Goal: Task Accomplishment & Management: Use online tool/utility

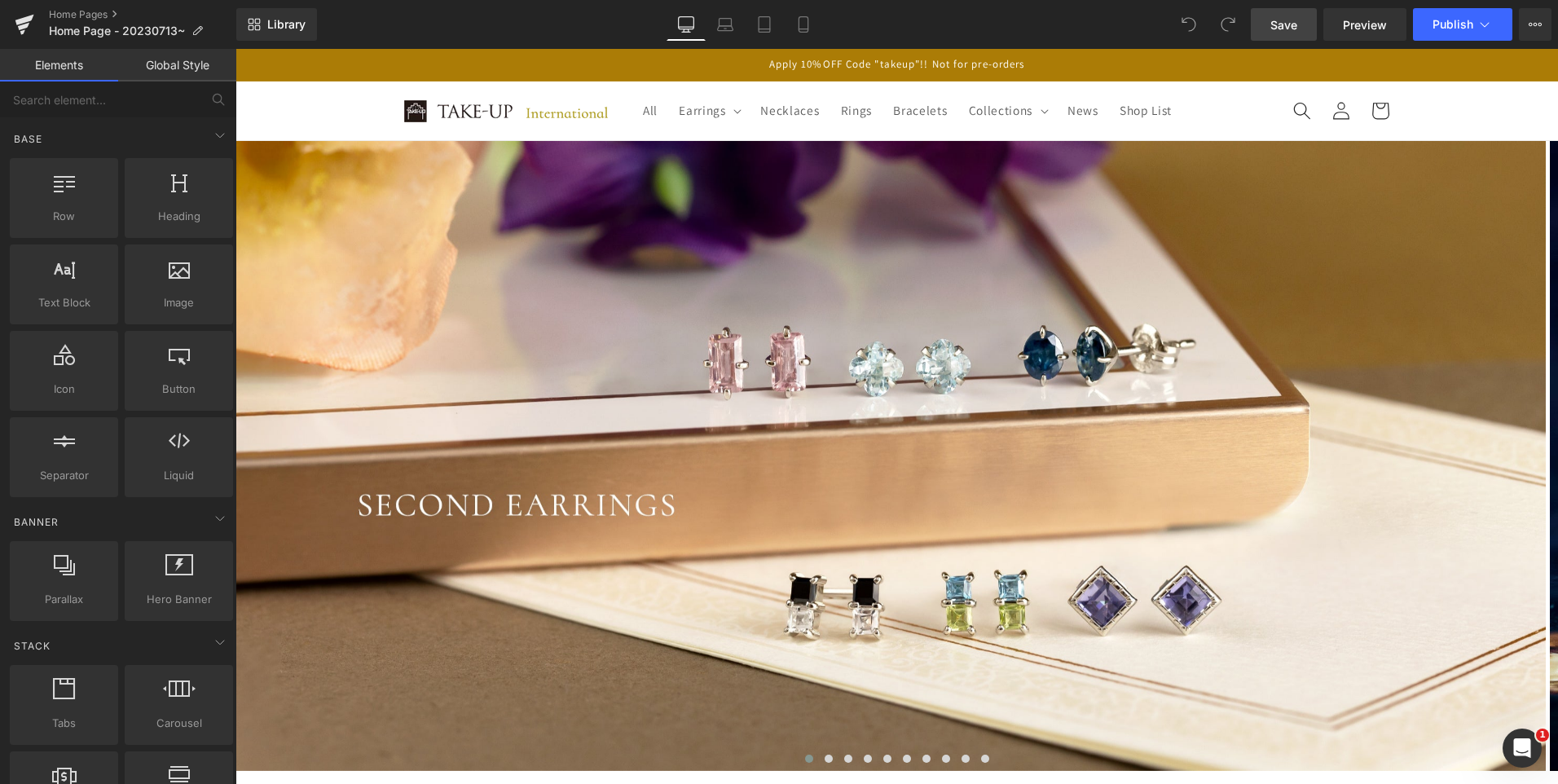
click at [1308, 32] on link "Save" at bounding box center [1284, 25] width 66 height 33
click at [26, 20] on icon at bounding box center [25, 20] width 18 height 11
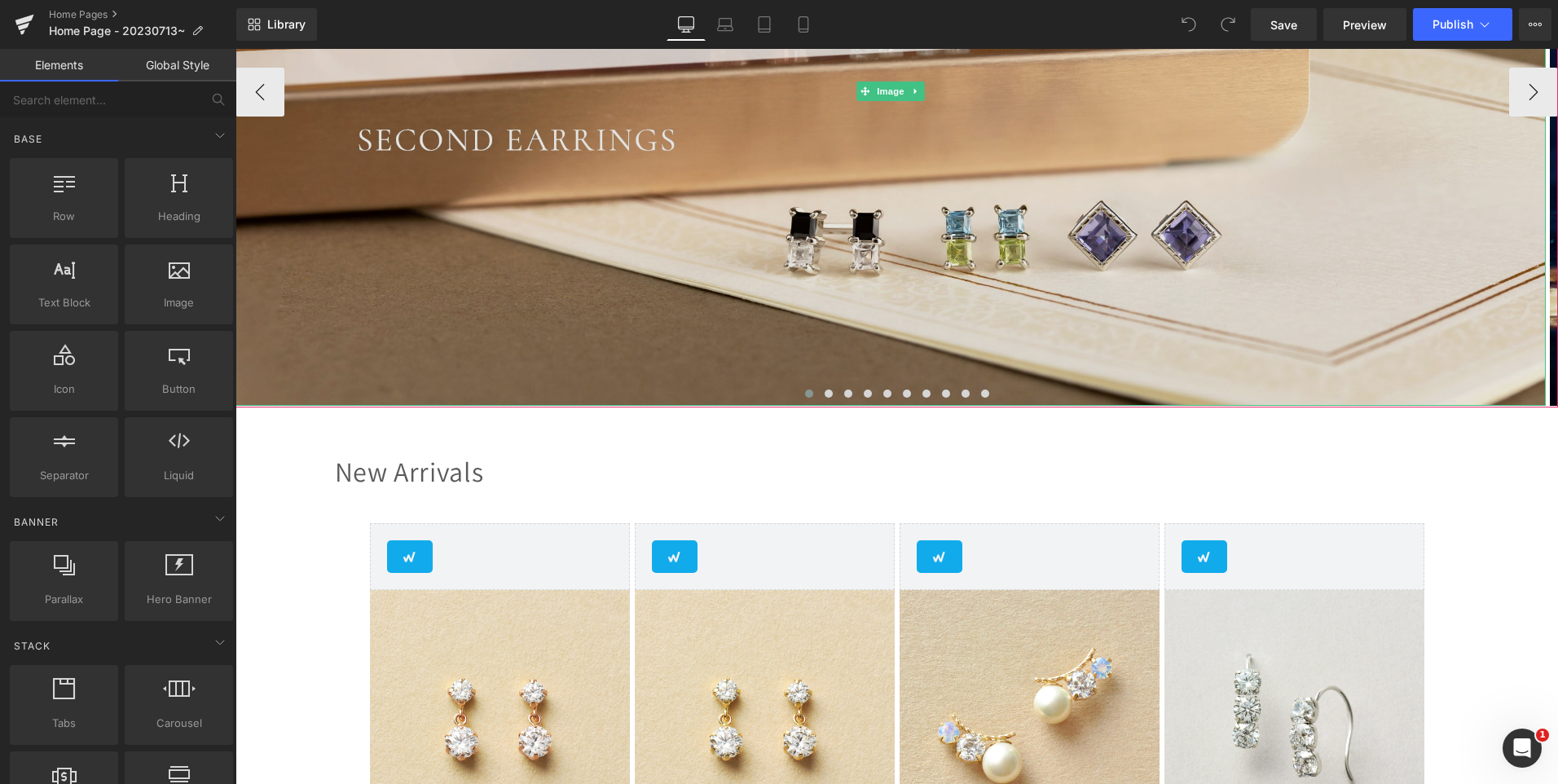
scroll to position [407, 0]
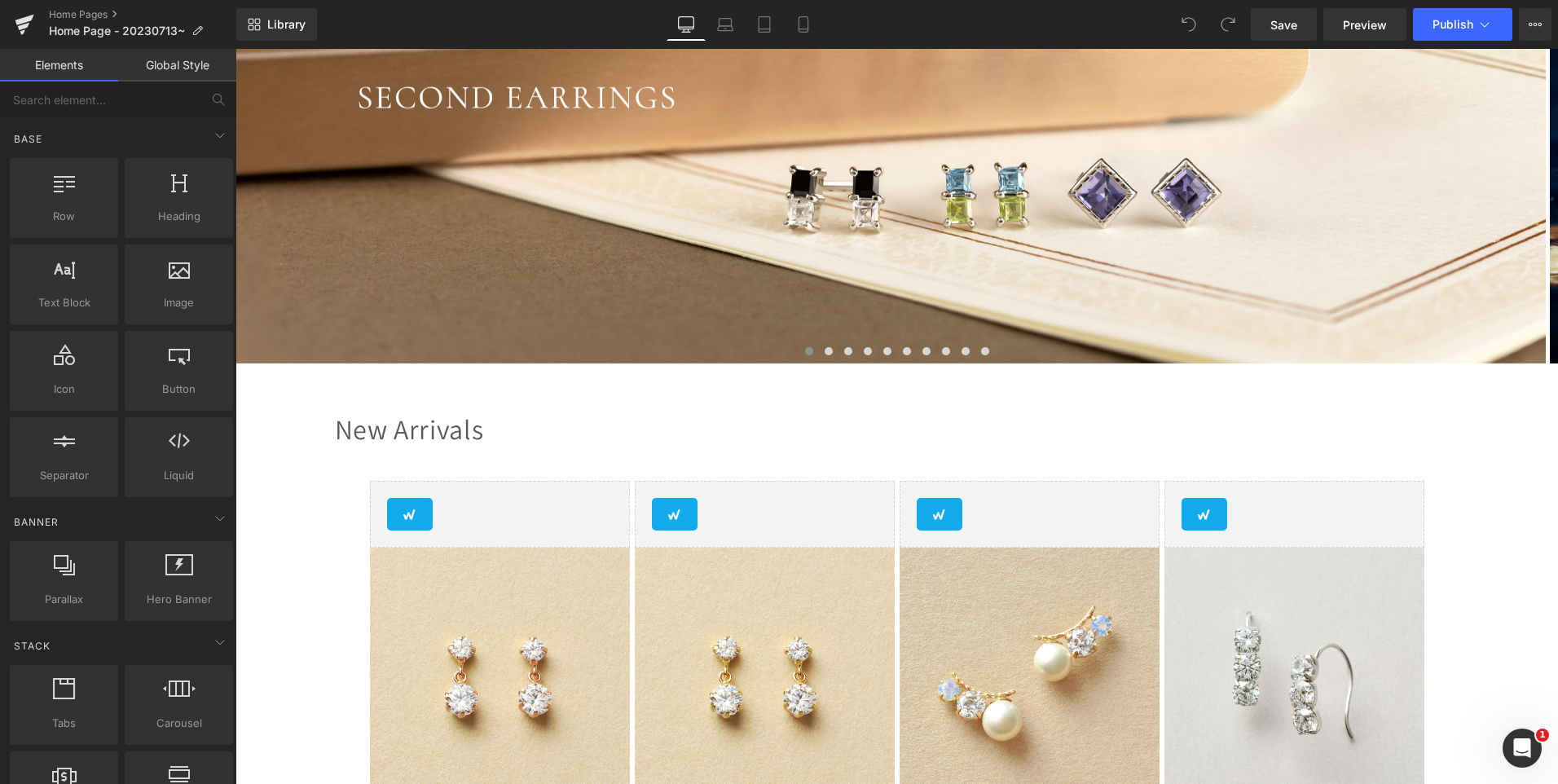
drag, startPoint x: 292, startPoint y: 371, endPoint x: 265, endPoint y: 374, distance: 27.2
click at [303, 27] on span "Library" at bounding box center [286, 25] width 38 height 15
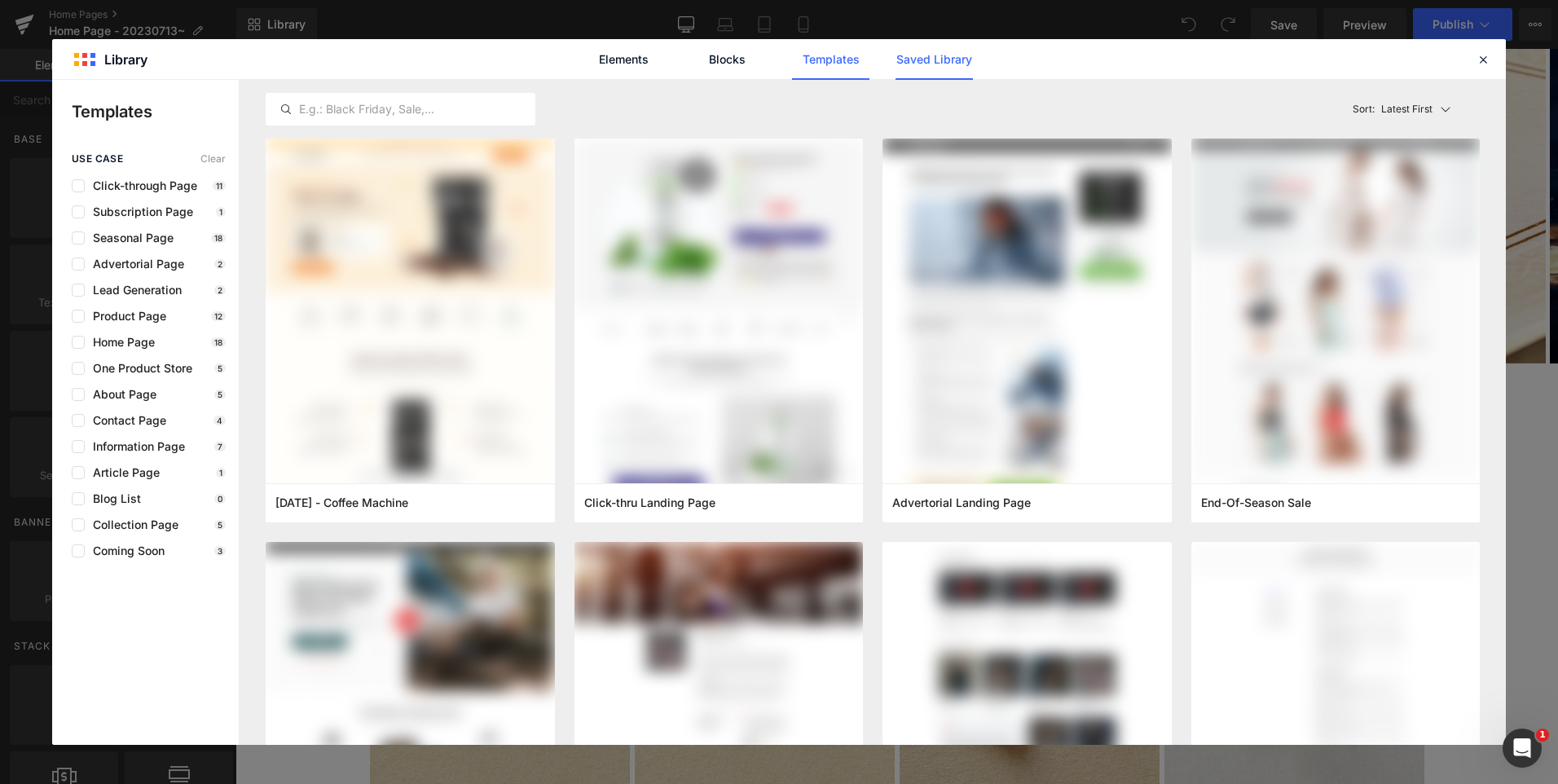
click at [971, 63] on link "Saved Library" at bounding box center [934, 59] width 78 height 41
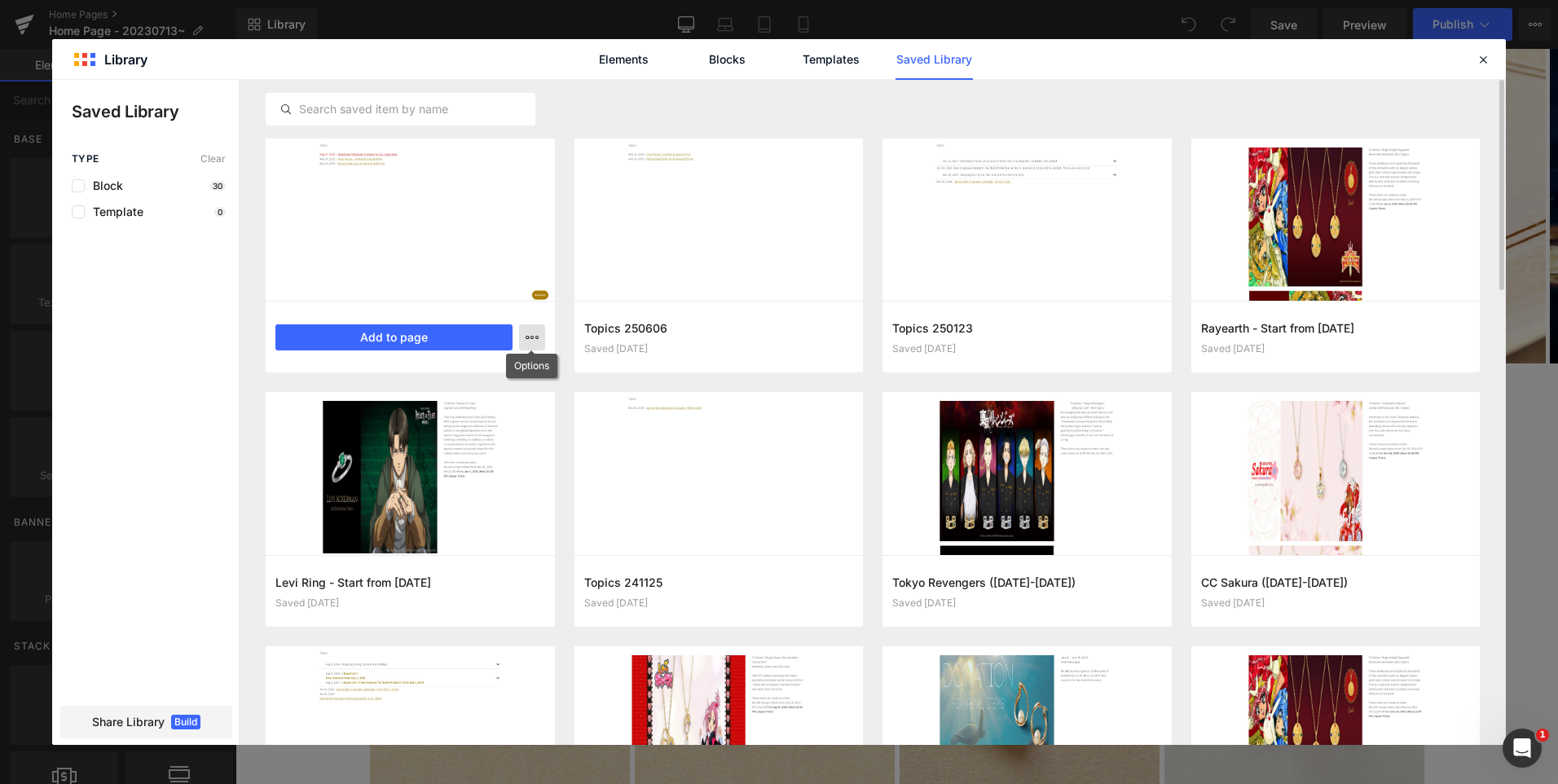
click at [538, 336] on icon "button" at bounding box center [532, 338] width 13 height 13
click at [538, 336] on div at bounding box center [779, 412] width 1454 height 665
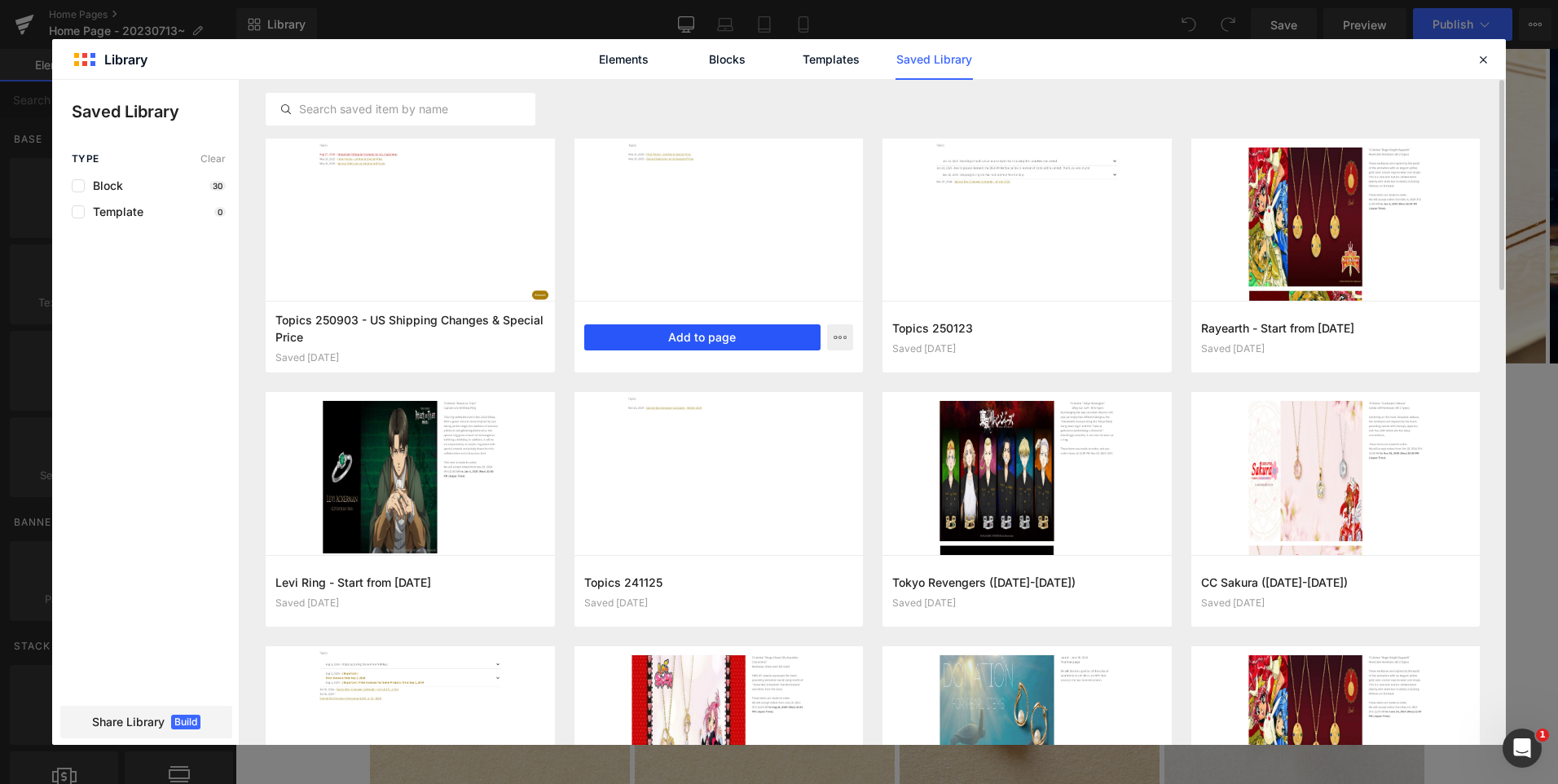
click at [663, 346] on button "Add to page" at bounding box center [703, 338] width 237 height 27
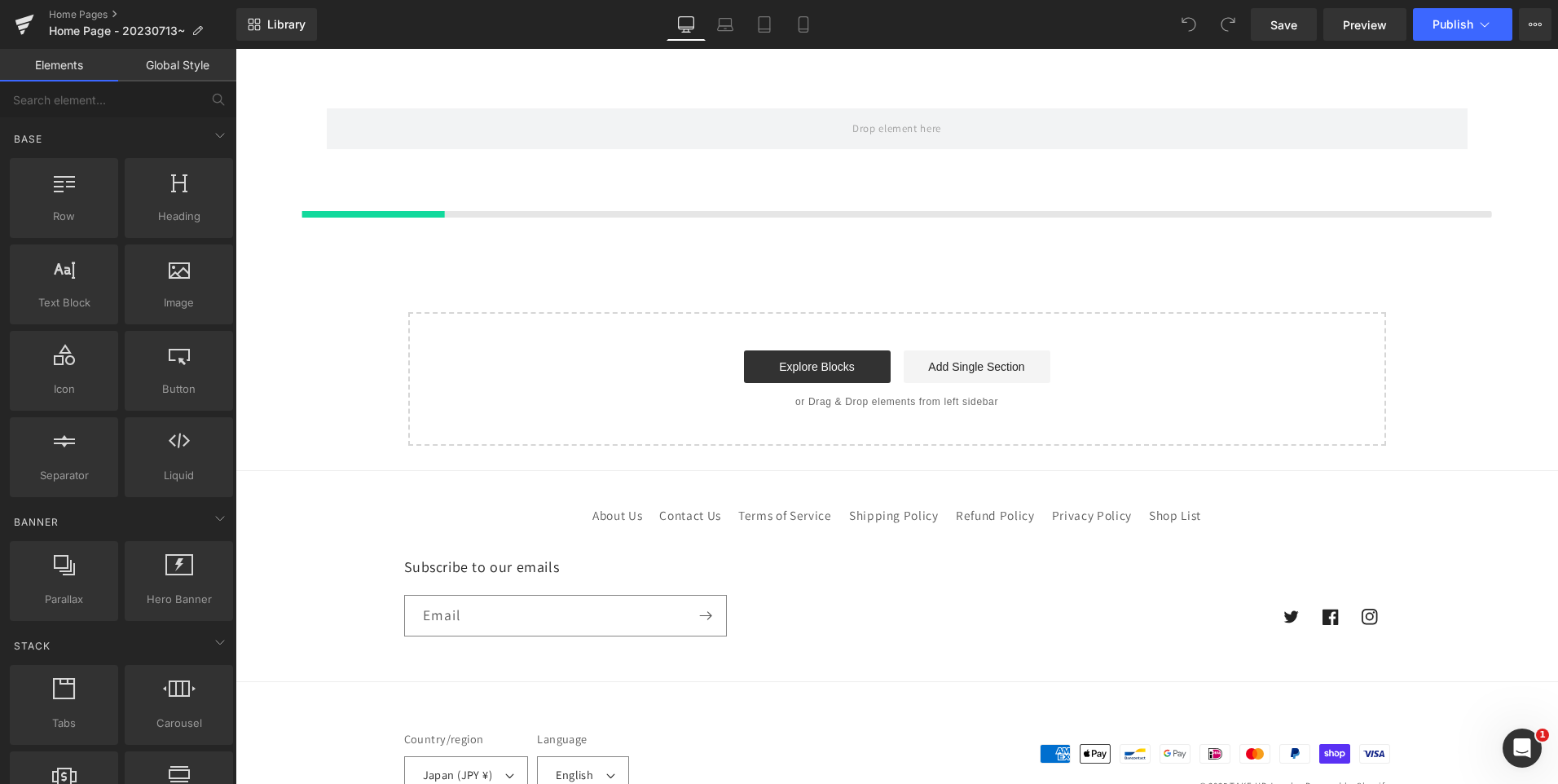
scroll to position [4926, 0]
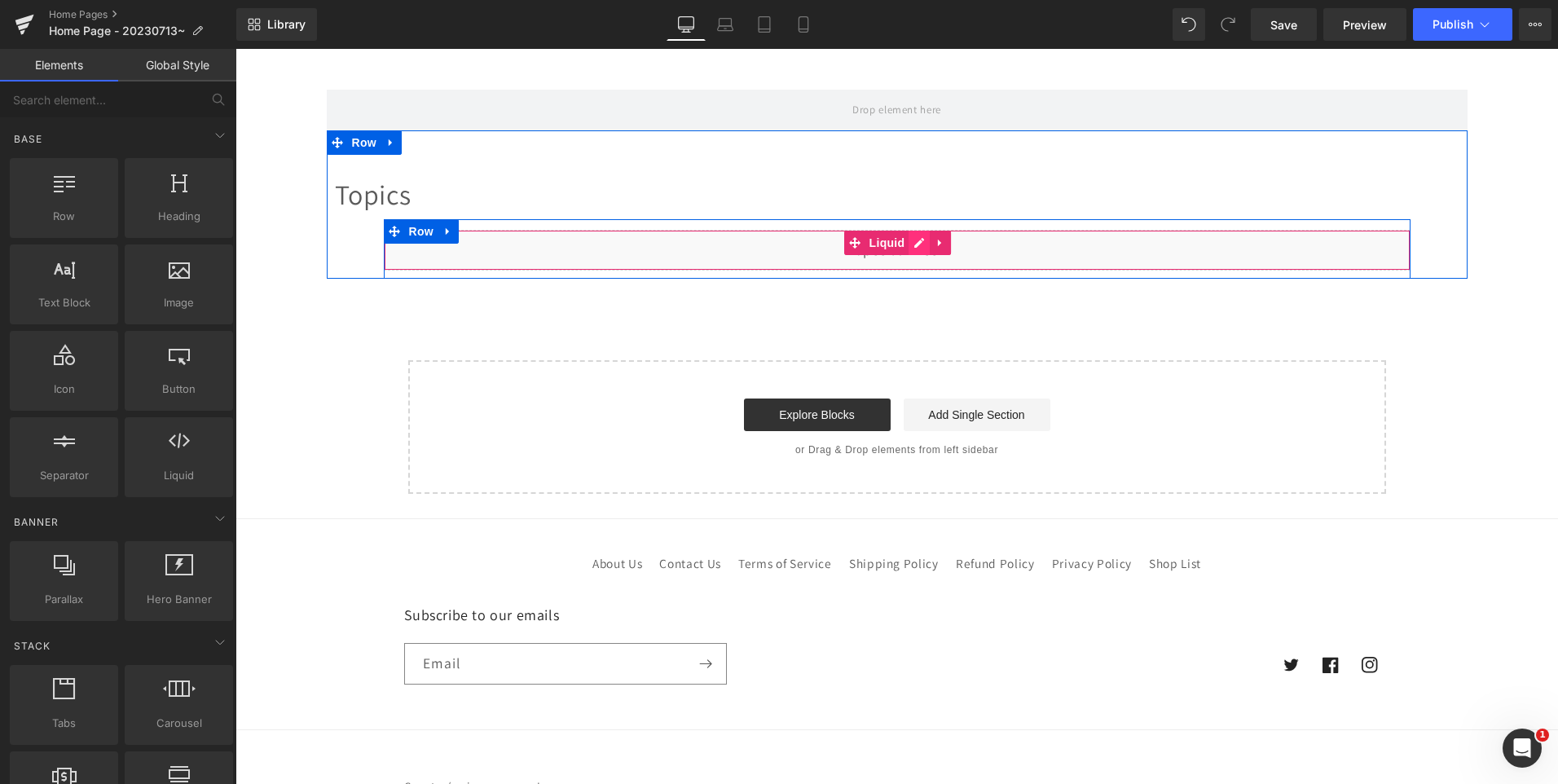
click at [915, 245] on div "Liquid" at bounding box center [897, 250] width 1027 height 41
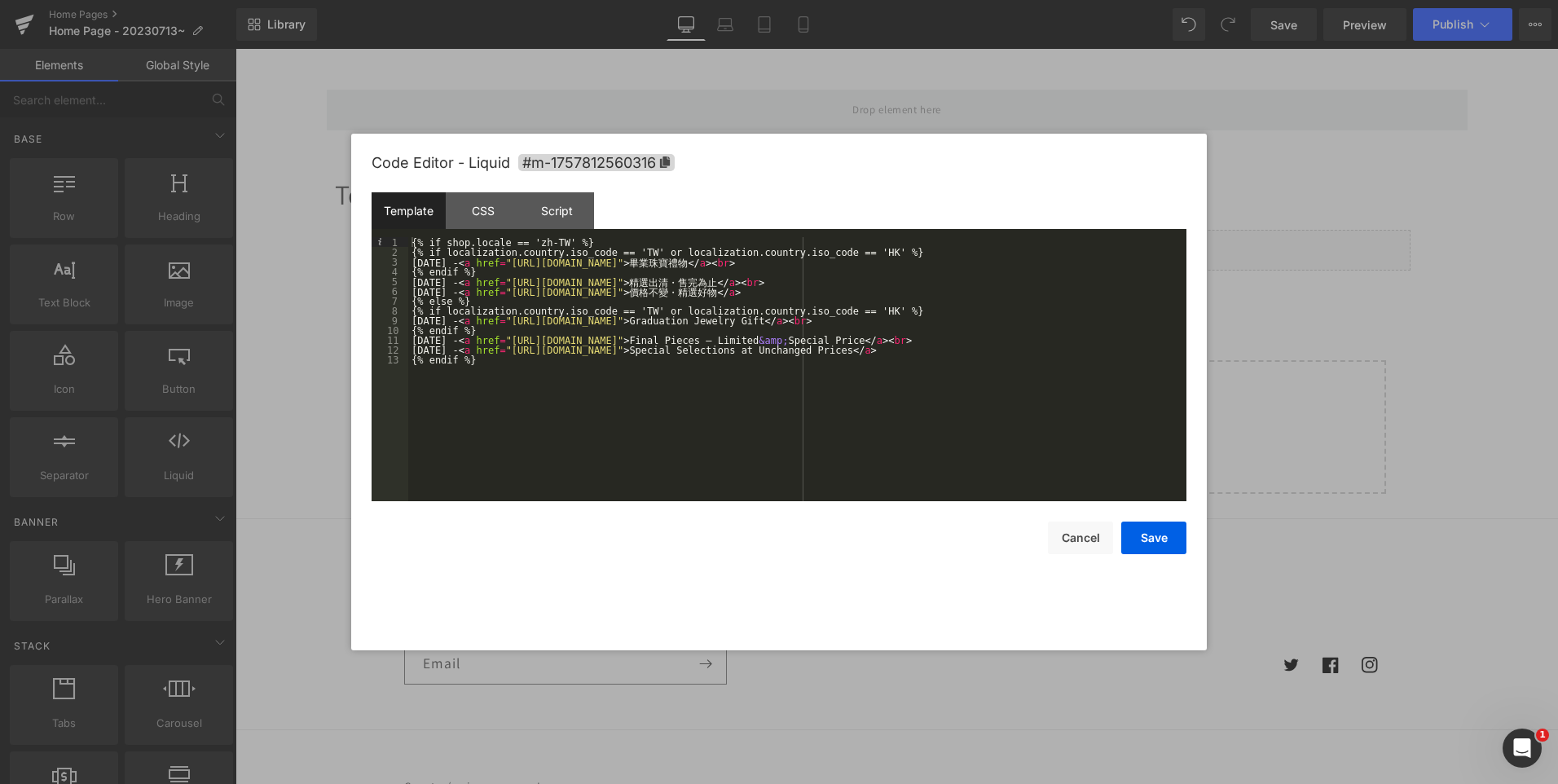
click at [1035, 69] on div at bounding box center [779, 392] width 1558 height 784
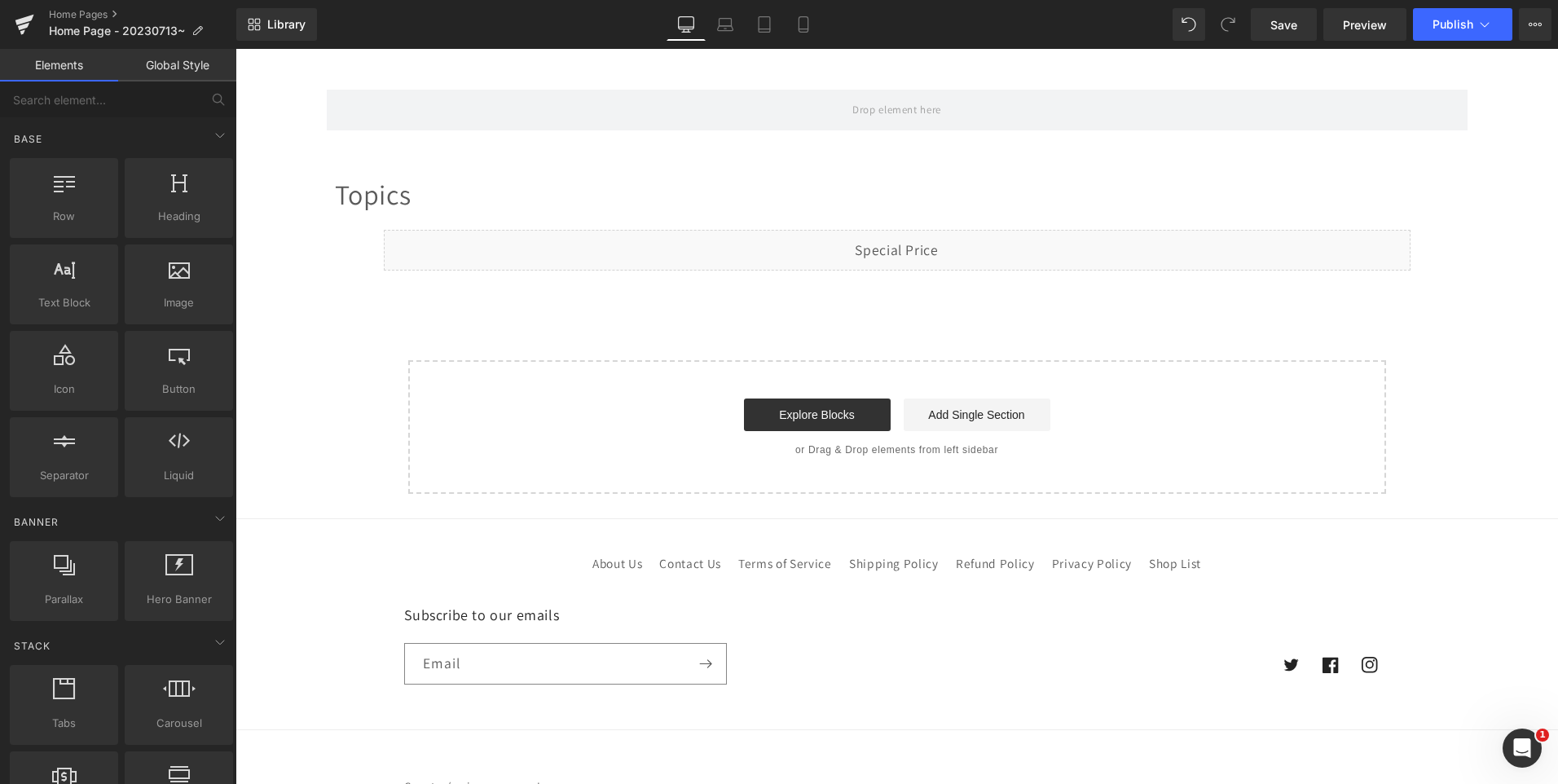
click at [289, 41] on div "Library Desktop Desktop Laptop Tablet Mobile Save Preview Publish Scheduled Upg…" at bounding box center [897, 24] width 1322 height 48
click at [293, 34] on link "Library" at bounding box center [276, 25] width 81 height 33
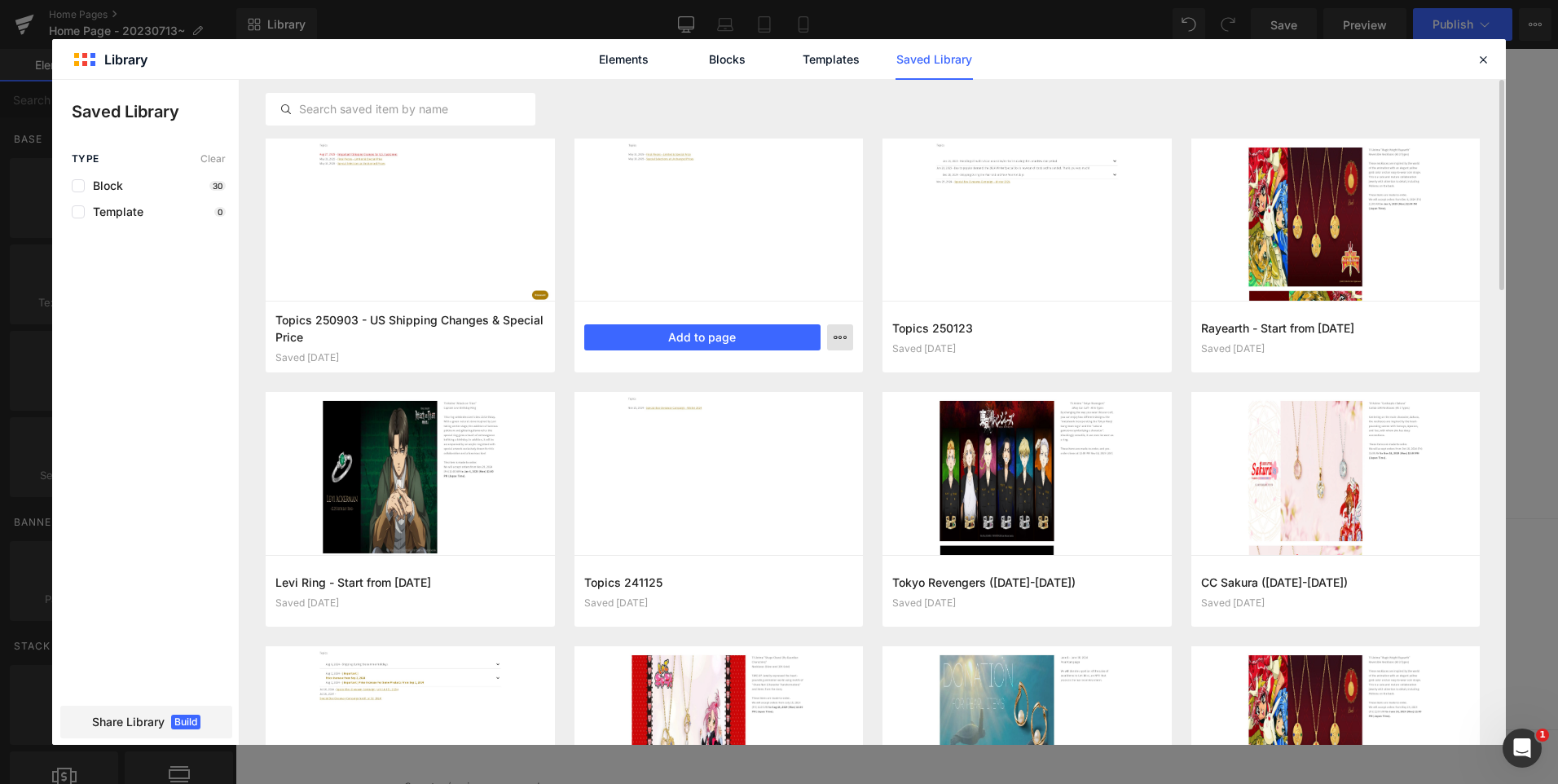
click at [837, 333] on icon "button" at bounding box center [840, 338] width 13 height 13
click at [801, 371] on div "Rename" at bounding box center [760, 373] width 186 height 34
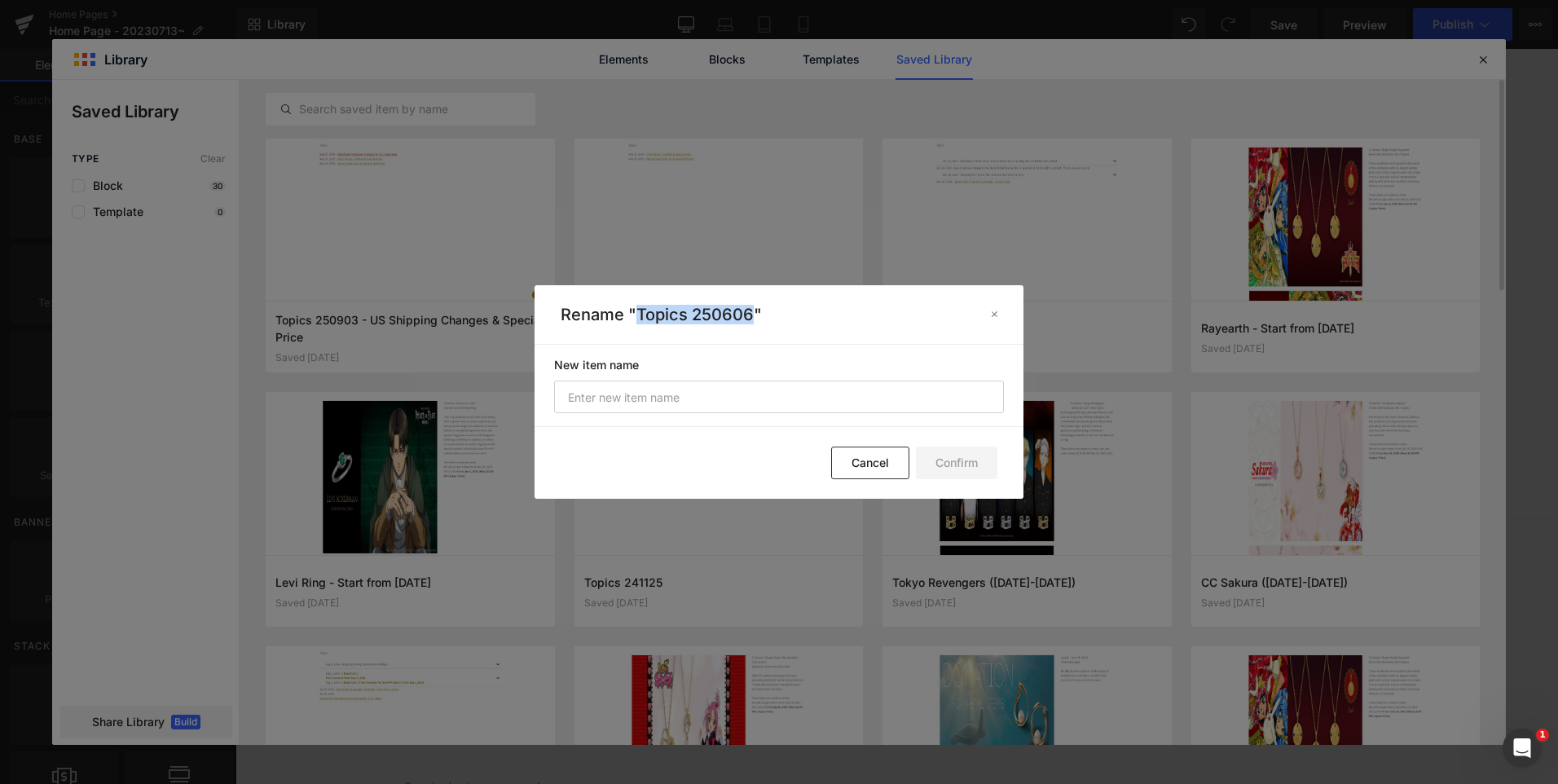
drag, startPoint x: 638, startPoint y: 315, endPoint x: 751, endPoint y: 305, distance: 113.4
click at [751, 305] on p "Rename "Topics 250606"" at bounding box center [769, 314] width 417 height 19
copy p "Topics 250606"
click at [715, 397] on input "text" at bounding box center [779, 397] width 450 height 33
paste input "Topics 250606"
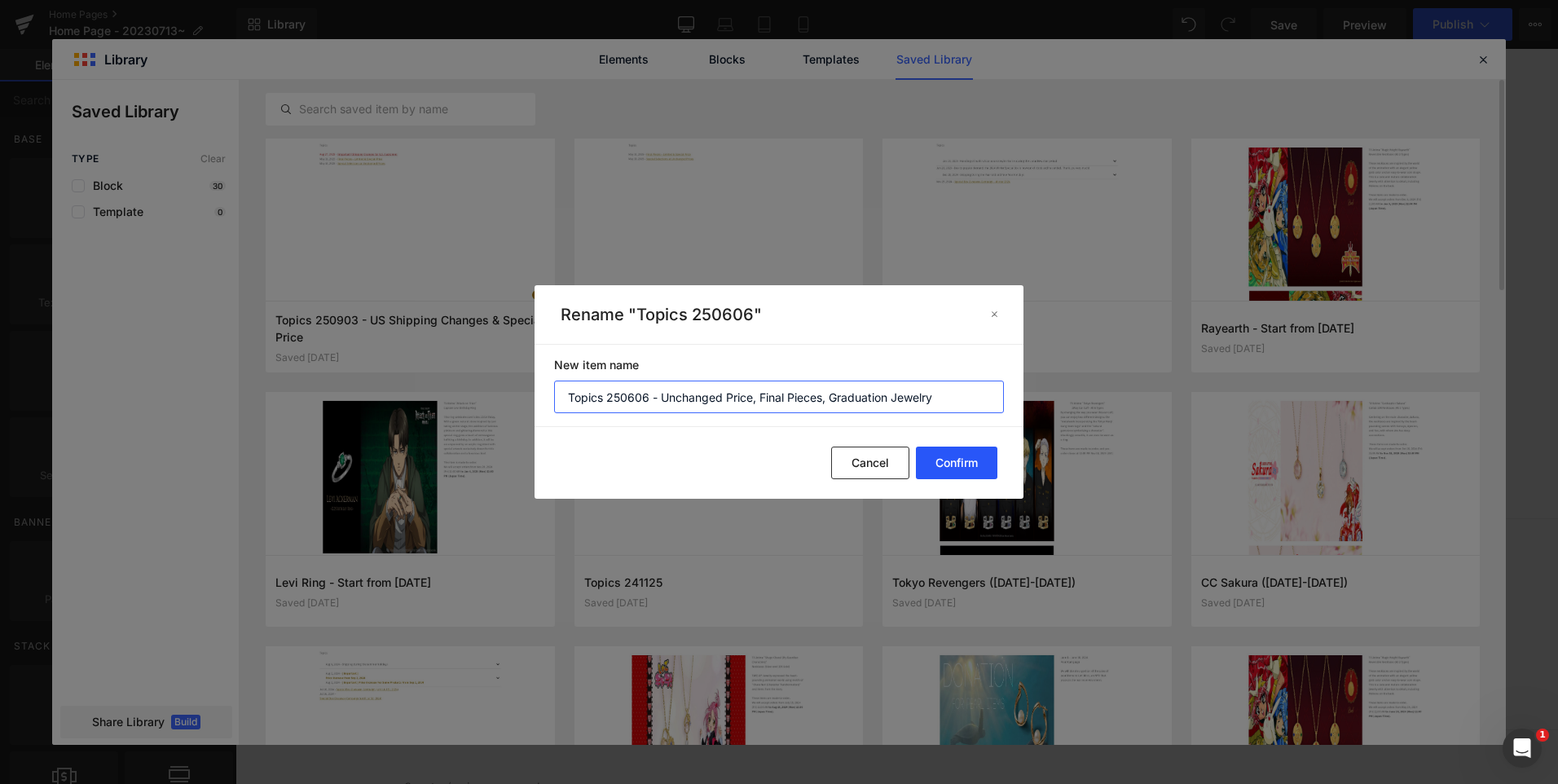
type input "Topics 250606 - Unchanged Price, Final Pieces, Graduation Jewelry"
click at [987, 467] on button "Confirm" at bounding box center [956, 463] width 81 height 33
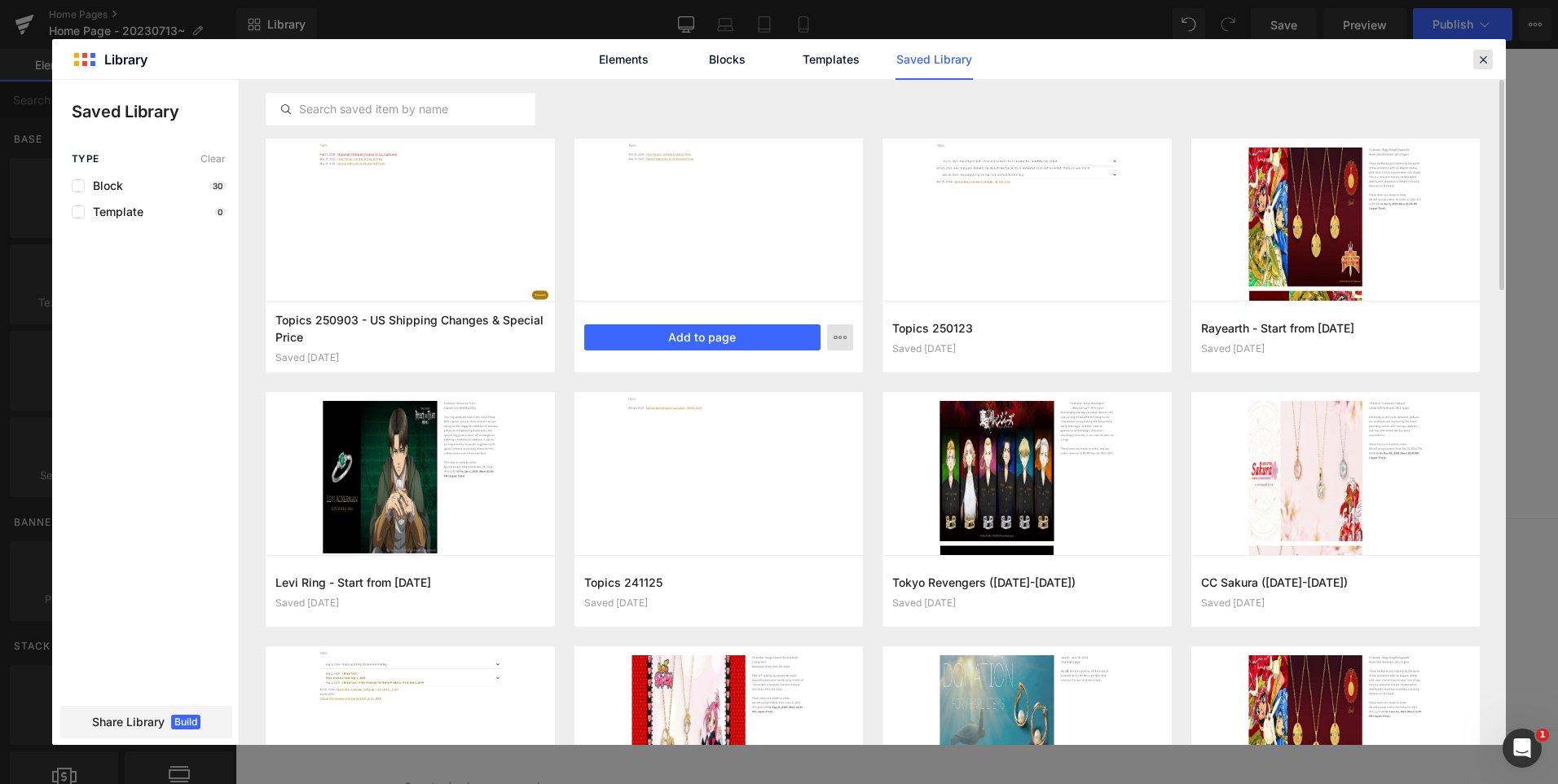
click at [1490, 58] on div at bounding box center [1483, 59] width 19 height 19
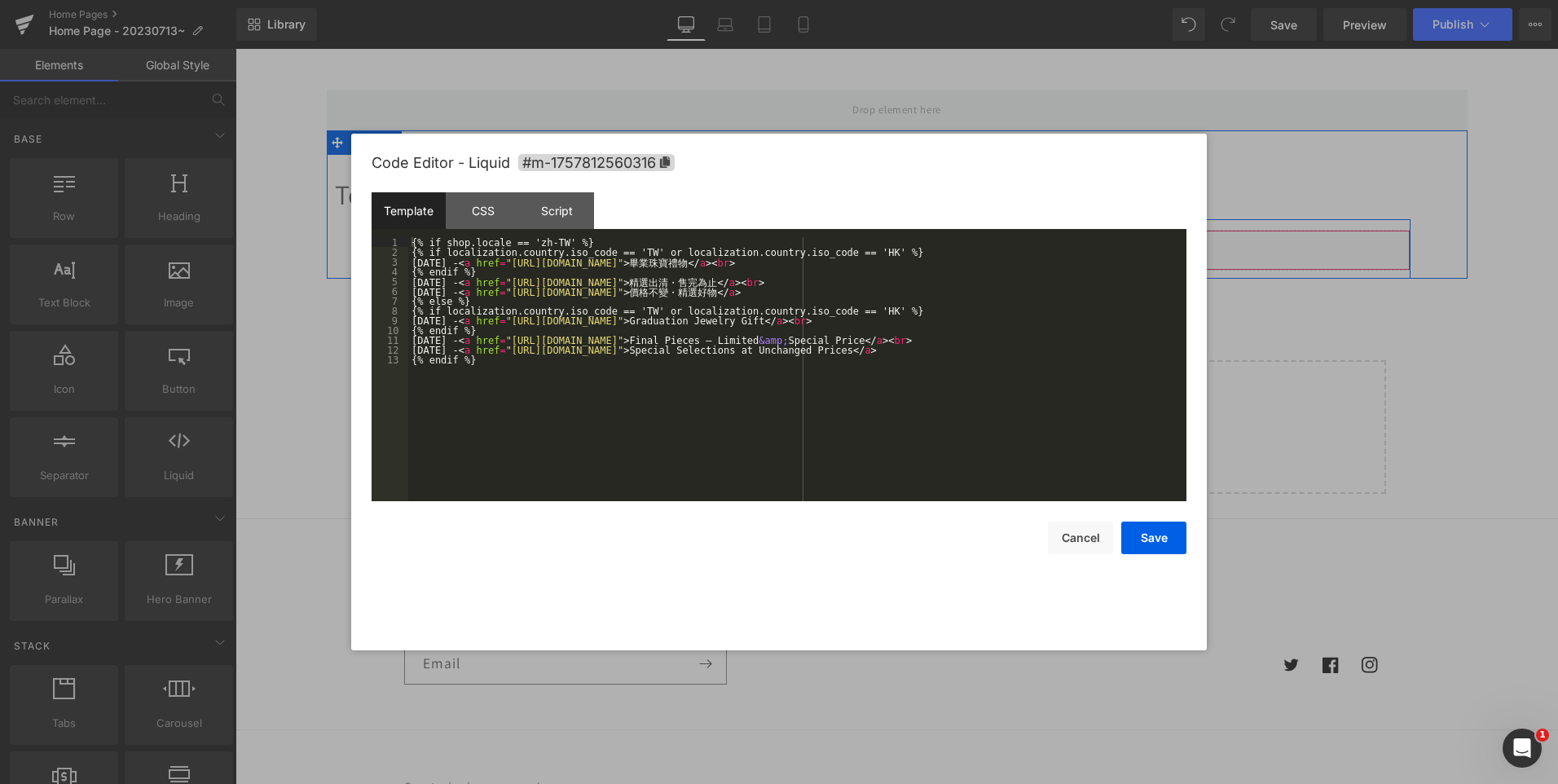
click at [909, 243] on div "Liquid" at bounding box center [897, 250] width 1027 height 41
click at [441, 341] on div "{% if shop.locale == 'zh-TW' %} {% if localization.country.iso_code == 'TW' or …" at bounding box center [797, 379] width 779 height 284
